Goal: Information Seeking & Learning: Compare options

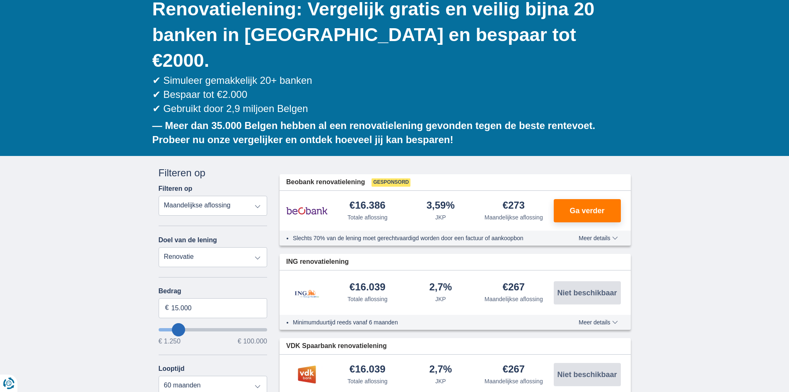
scroll to position [124, 0]
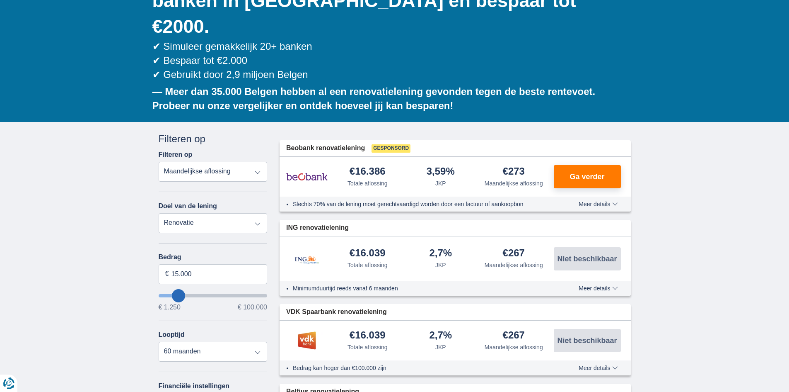
type input "22.250"
type input "22250"
select select "120"
type input "23250"
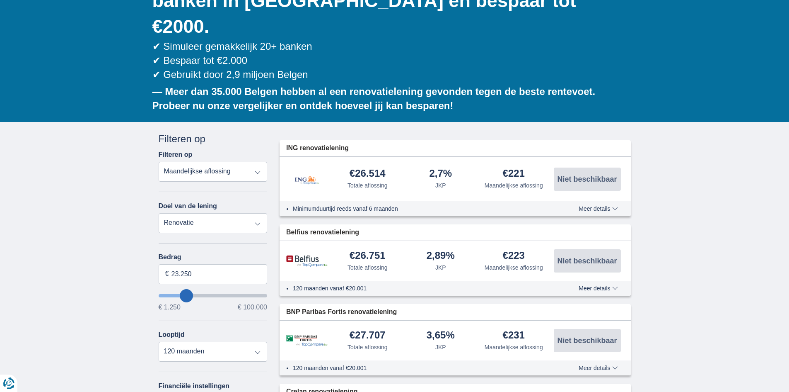
type input "20.250"
type input "20250"
type input "21.250"
type input "22250"
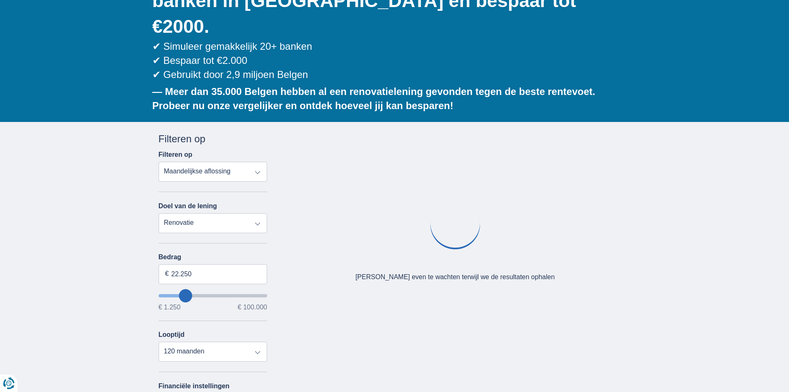
type input "16.250"
type input "16250"
select select "84"
type input "17.250"
type input "17250"
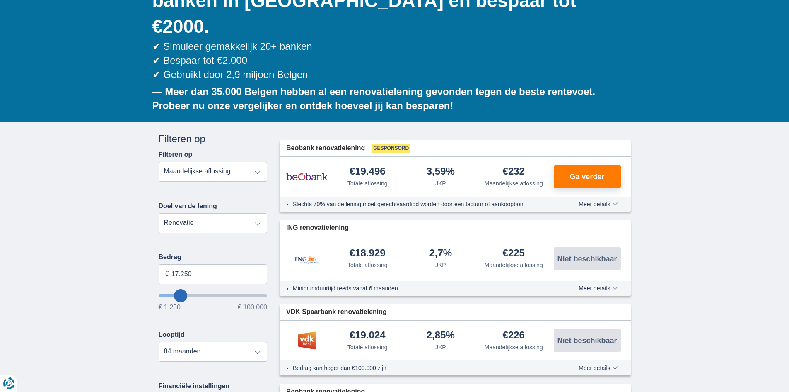
type input "18.250"
type input "19250"
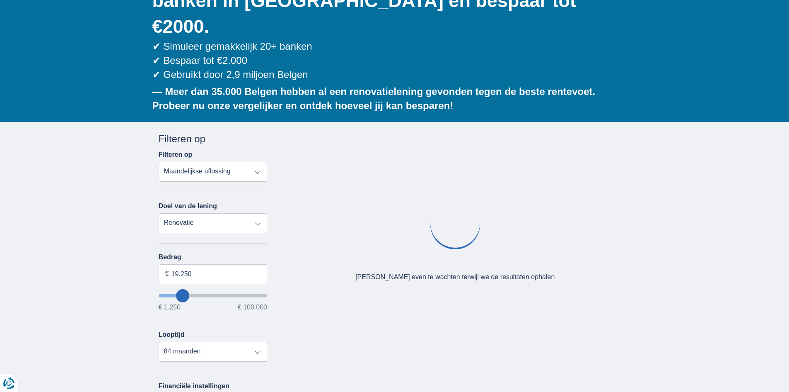
type input "36.250"
type input "36250"
click at [199, 294] on input "wantToBorrow" at bounding box center [213, 295] width 109 height 3
select select "120"
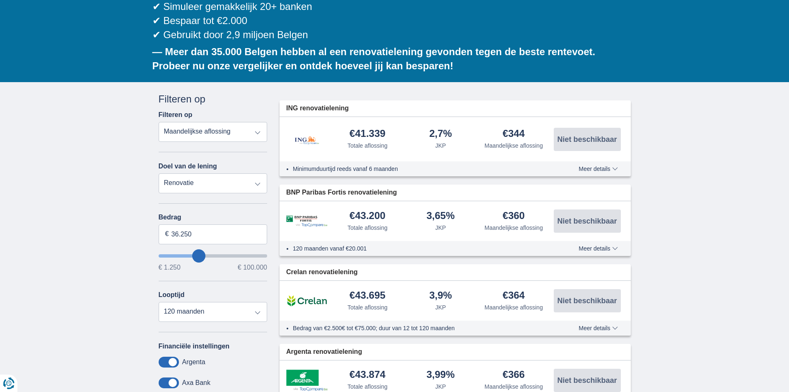
scroll to position [207, 0]
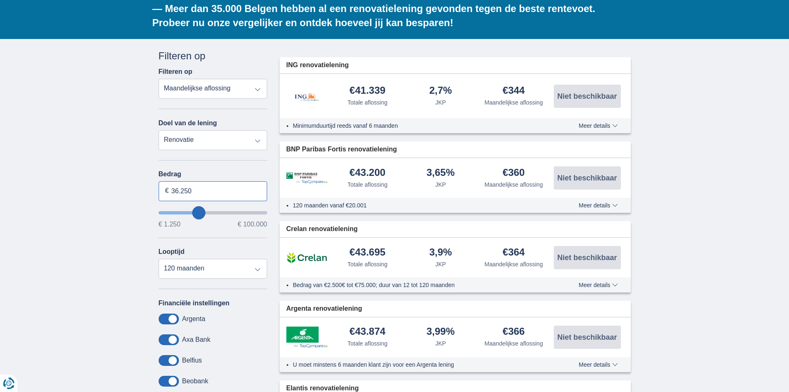
drag, startPoint x: 203, startPoint y: 167, endPoint x: 106, endPoint y: 155, distance: 98.1
click at [140, 161] on div "× widget.non-eligible-application.title widget.non-eligible-application.text no…" at bounding box center [394, 334] width 789 height 591
type input "40.000"
type input "40250"
click at [246, 259] on select "12 maanden 18 maanden 24 maanden 30 maanden 36 maanden 42 maanden 48 maanden 60…" at bounding box center [213, 269] width 109 height 20
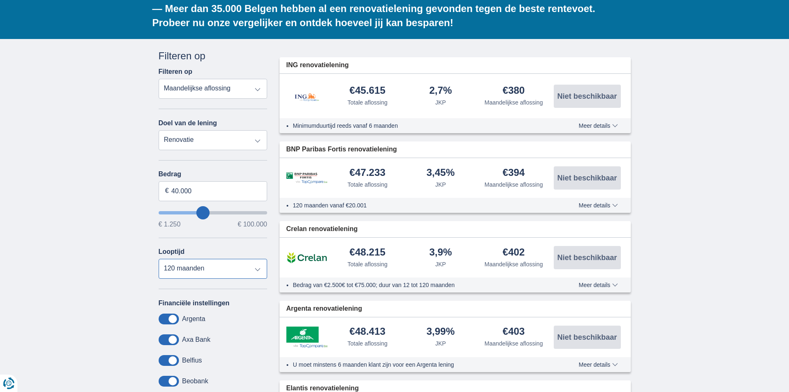
click at [159, 259] on select "12 maanden 18 maanden 24 maanden 30 maanden 36 maanden 42 maanden 48 maanden 60…" at bounding box center [213, 269] width 109 height 20
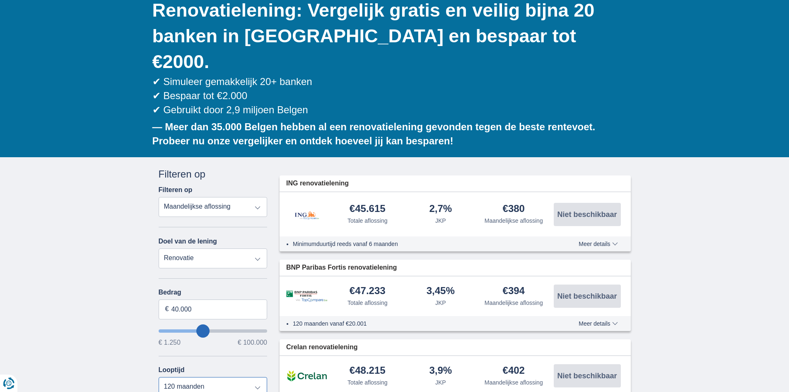
scroll to position [83, 0]
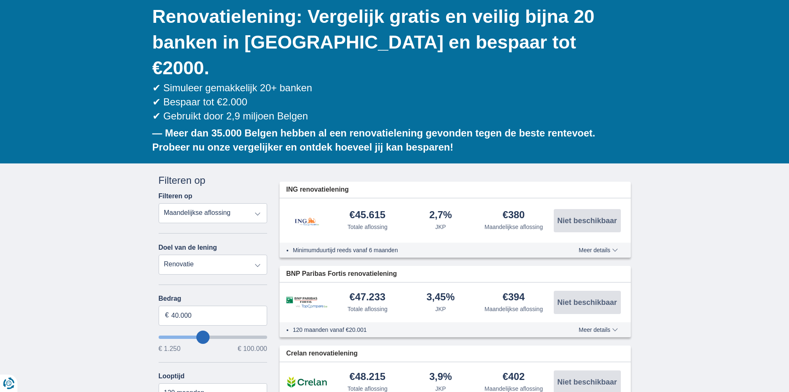
click at [600, 247] on span "Meer details" at bounding box center [598, 250] width 39 height 6
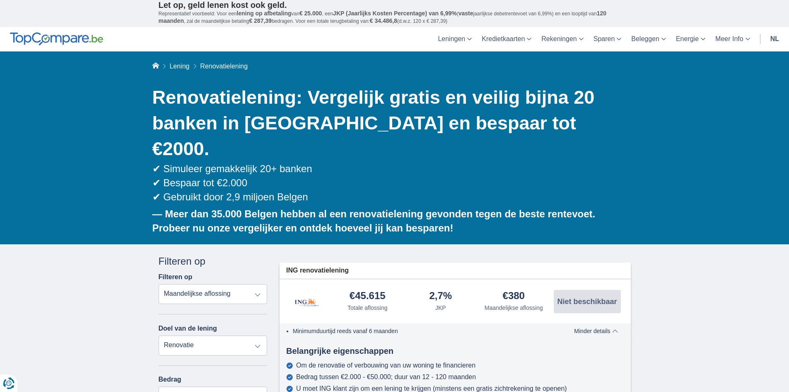
scroll to position [0, 0]
